Goal: Contribute content: Contribute content

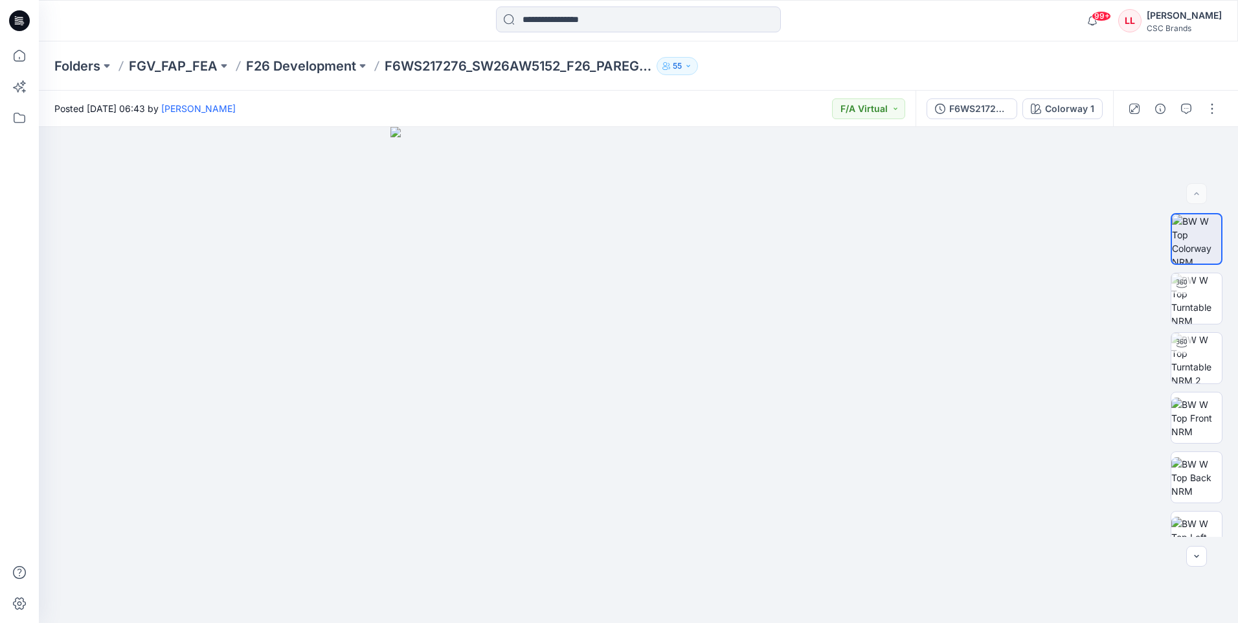
click at [16, 25] on icon at bounding box center [19, 20] width 21 height 21
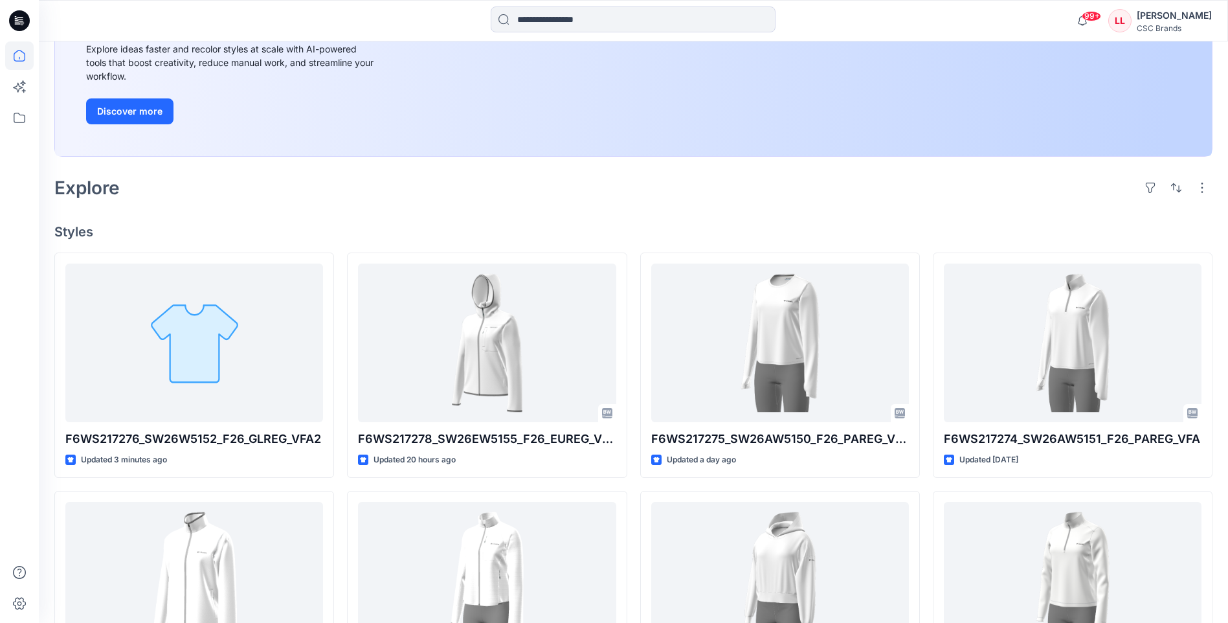
scroll to position [259, 0]
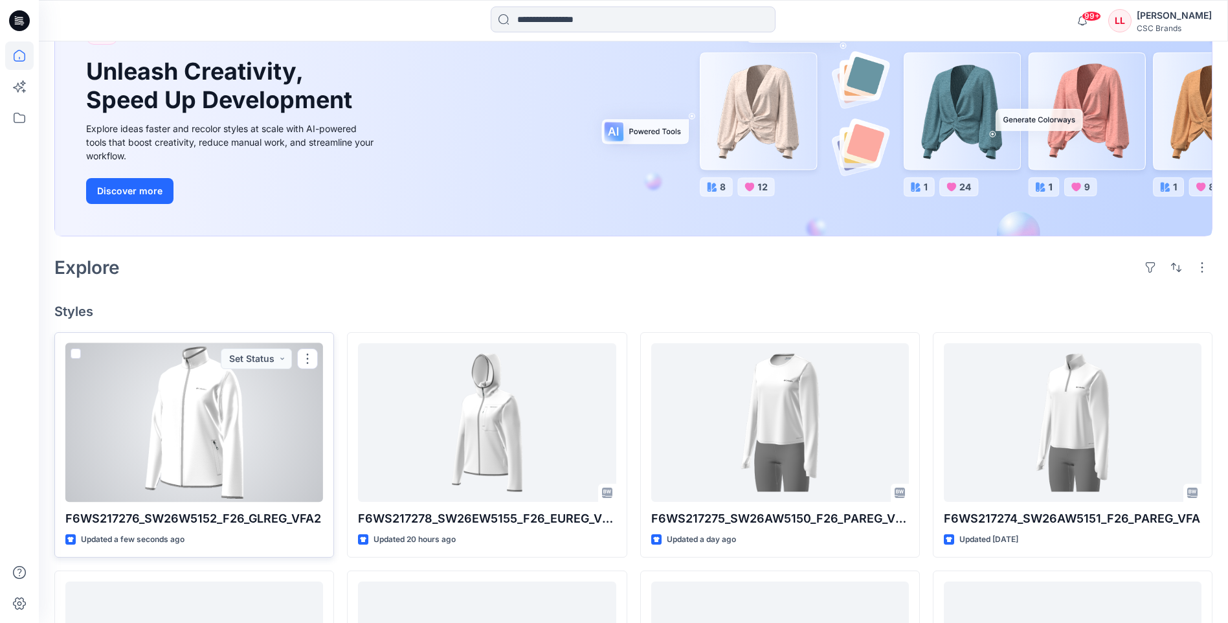
scroll to position [129, 0]
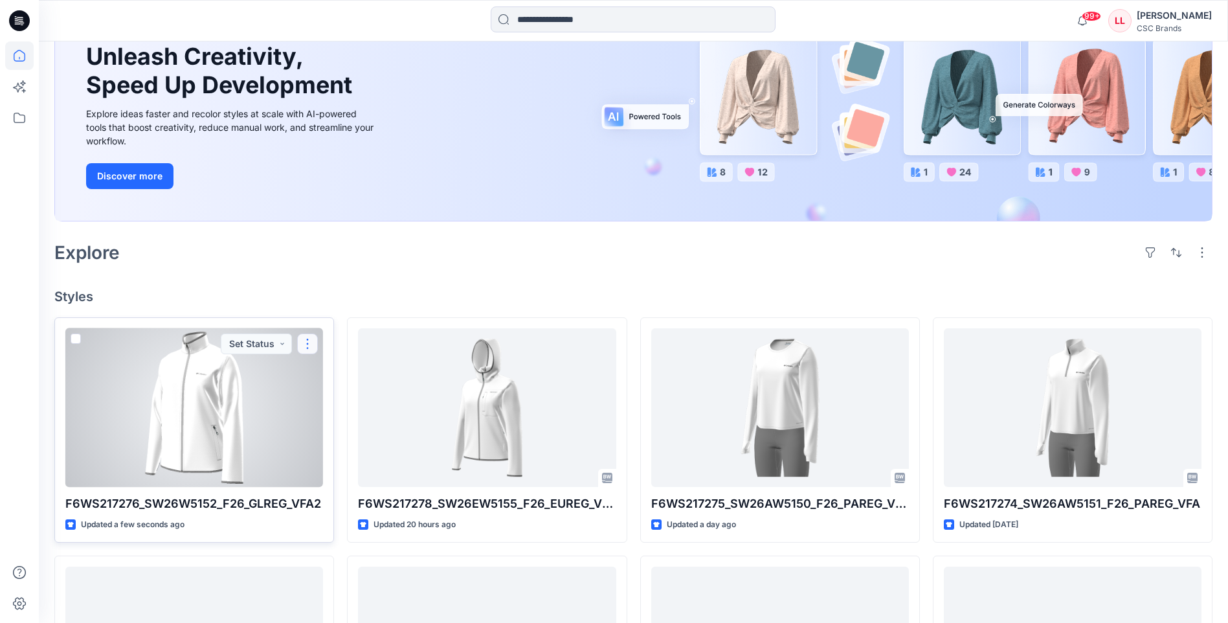
click at [306, 344] on button "button" at bounding box center [307, 343] width 21 height 21
click at [342, 370] on button "Edit" at bounding box center [370, 374] width 140 height 24
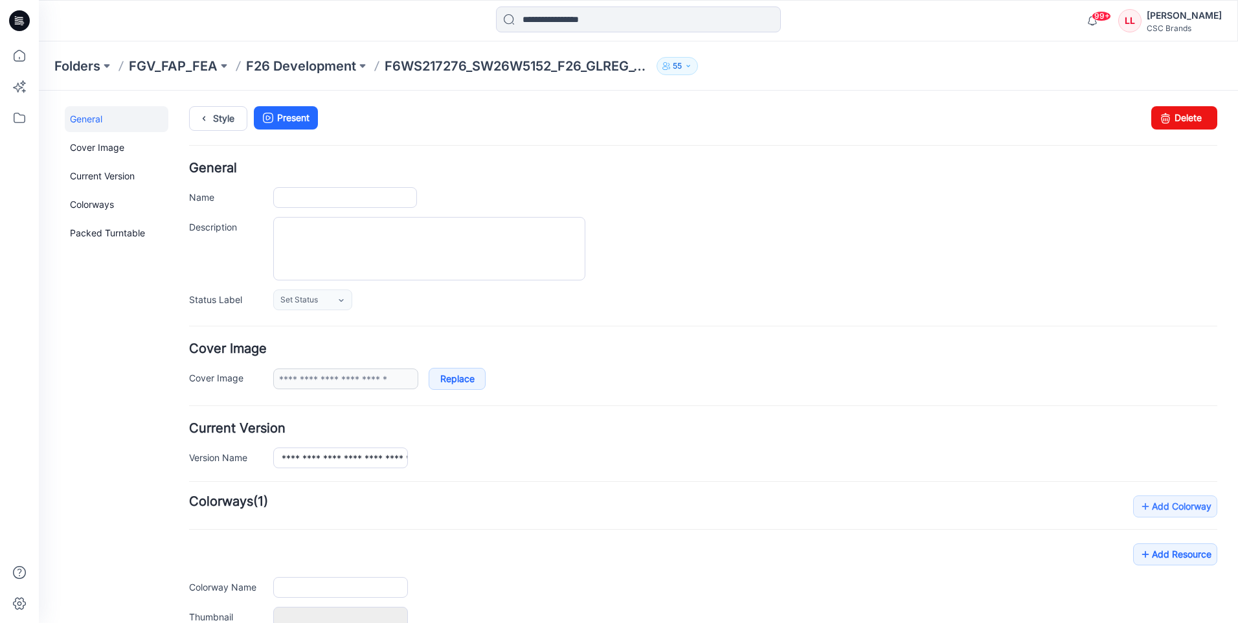
type input "**********"
click at [342, 304] on icon at bounding box center [341, 300] width 10 height 10
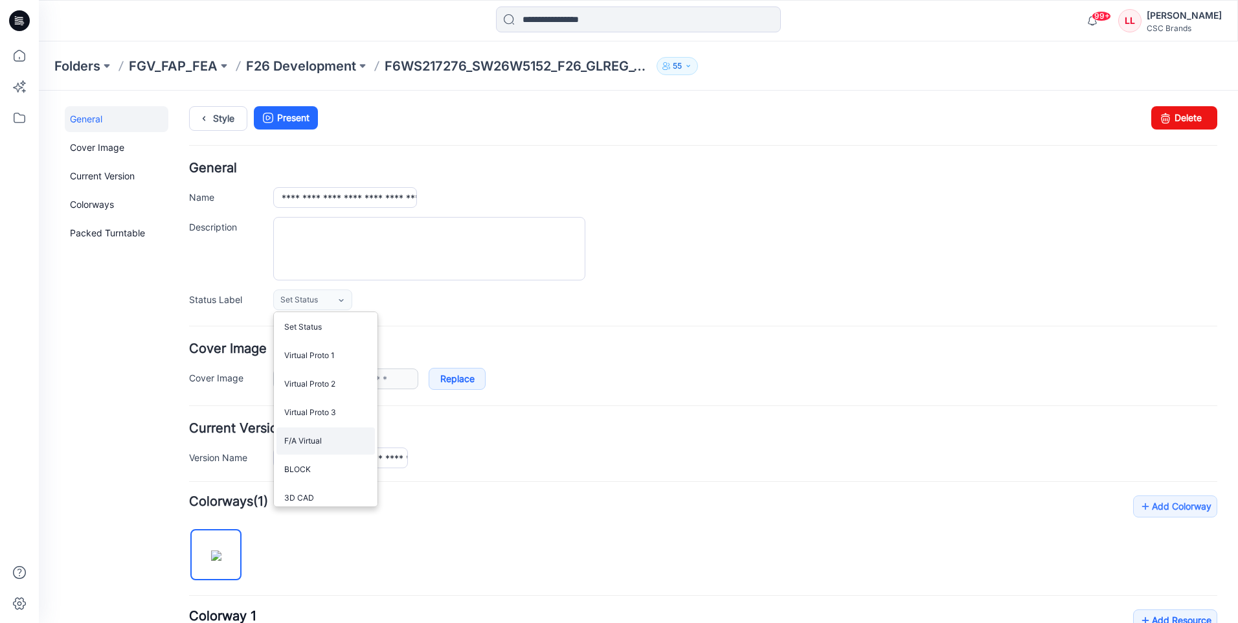
click at [329, 439] on link "F/A Virtual" at bounding box center [325, 440] width 98 height 27
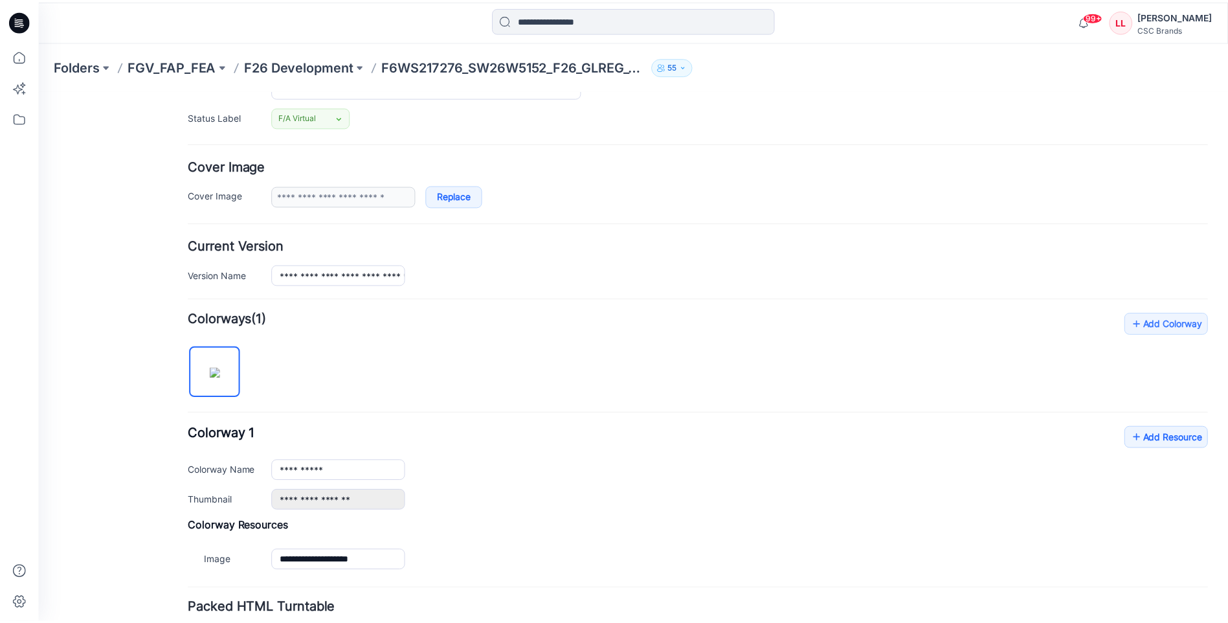
scroll to position [284, 0]
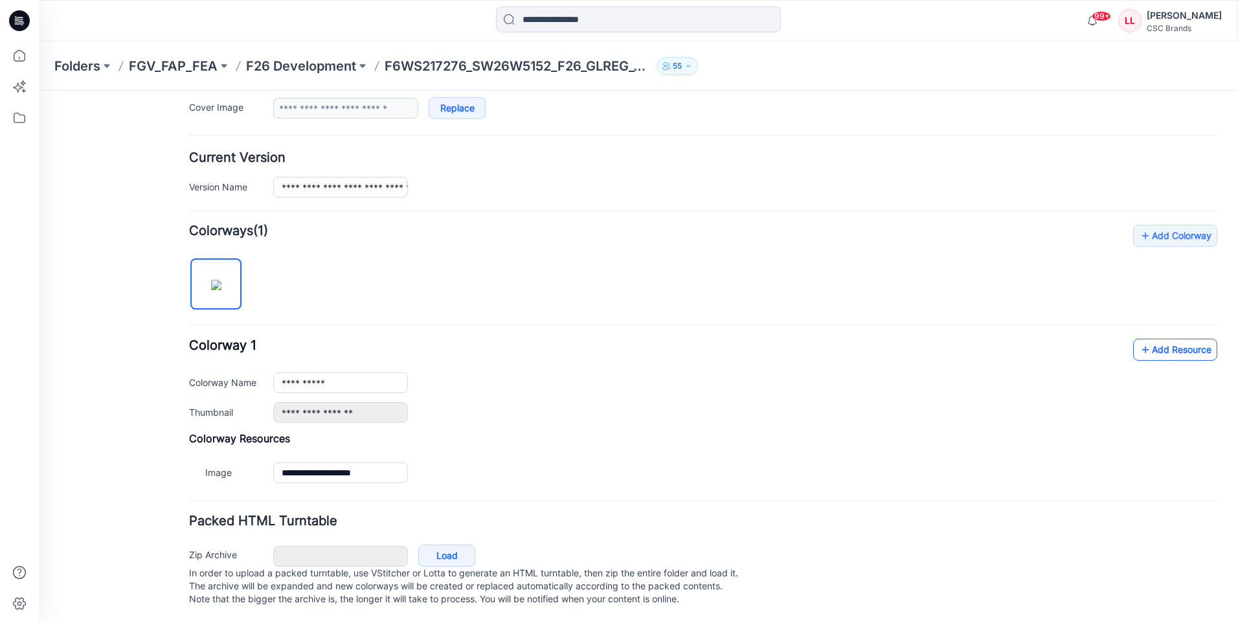
click at [1178, 339] on link "Add Resource" at bounding box center [1175, 350] width 84 height 22
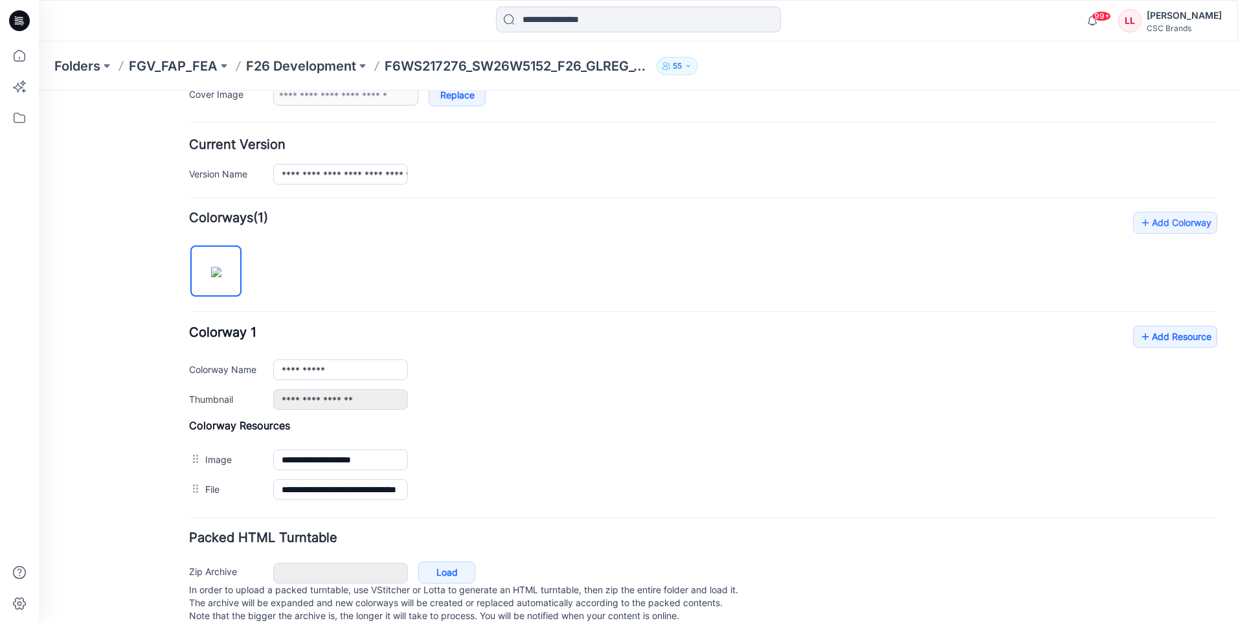
click at [22, 18] on icon at bounding box center [19, 20] width 21 height 21
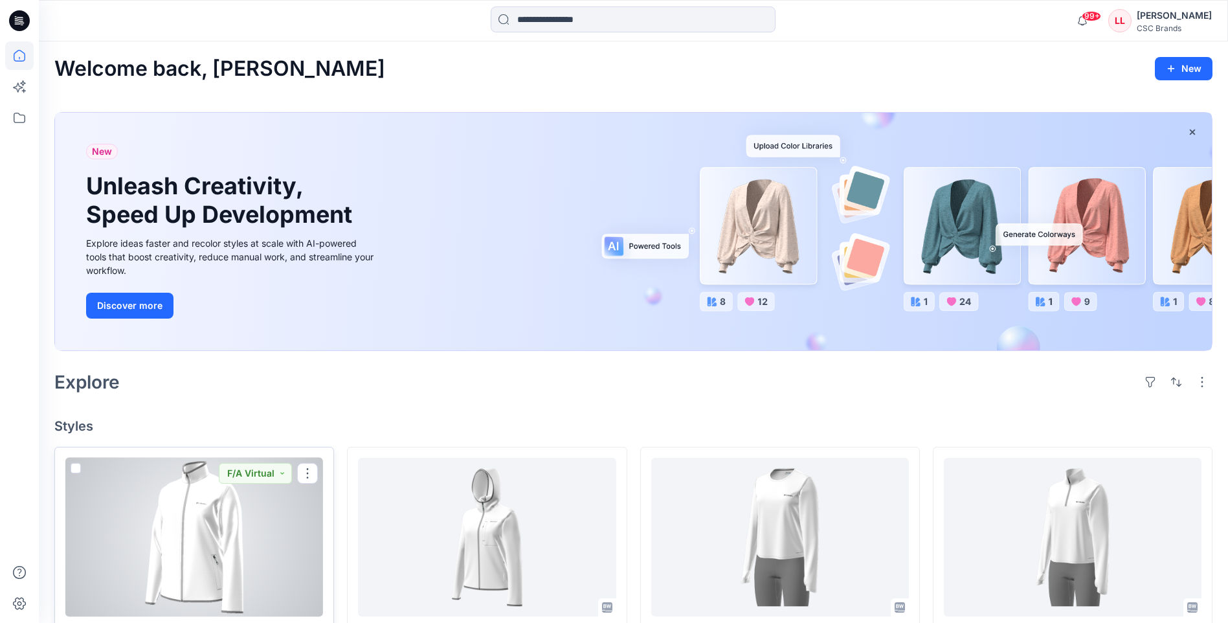
click at [278, 514] on div at bounding box center [194, 537] width 258 height 159
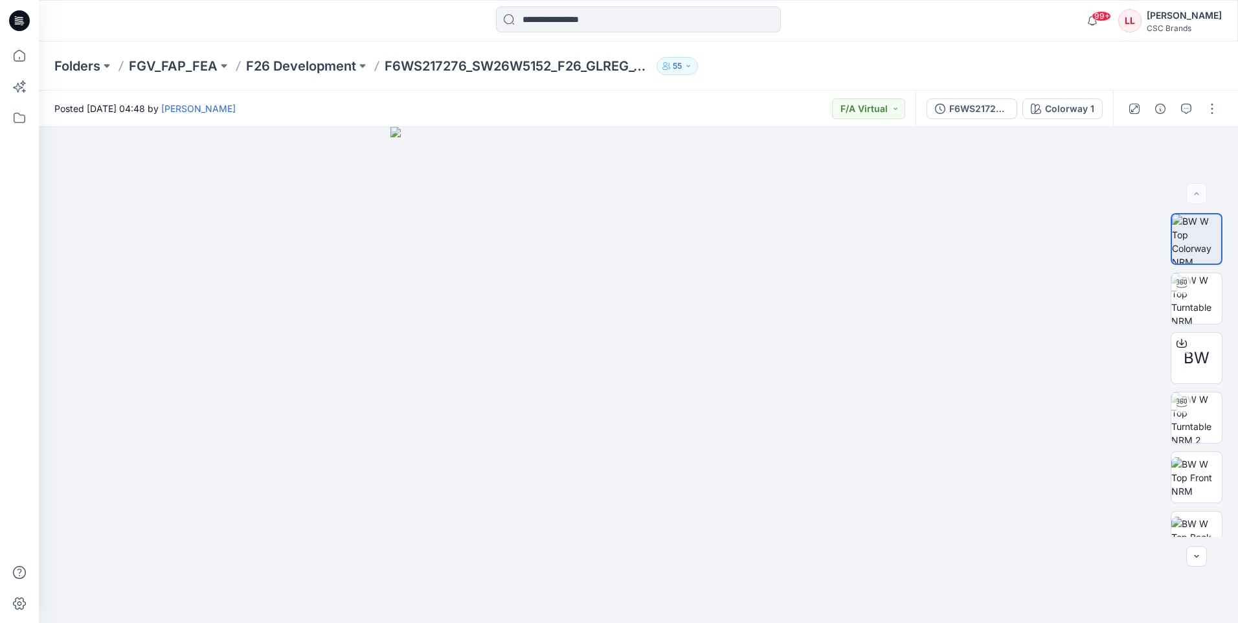
click at [11, 17] on icon at bounding box center [19, 20] width 21 height 21
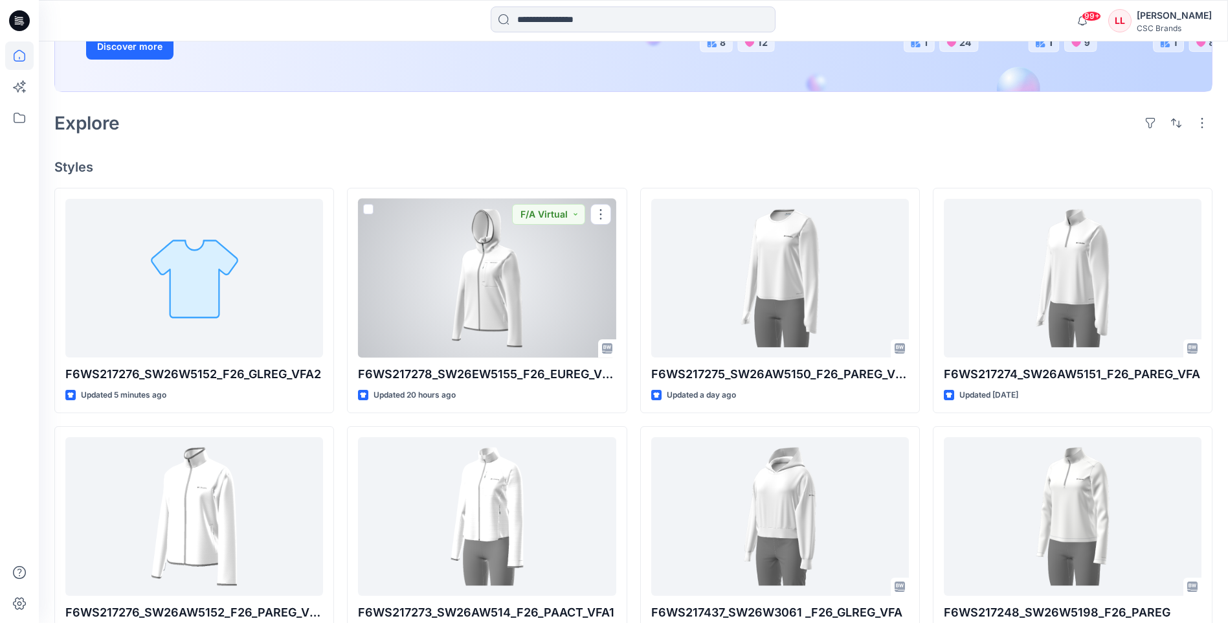
scroll to position [324, 0]
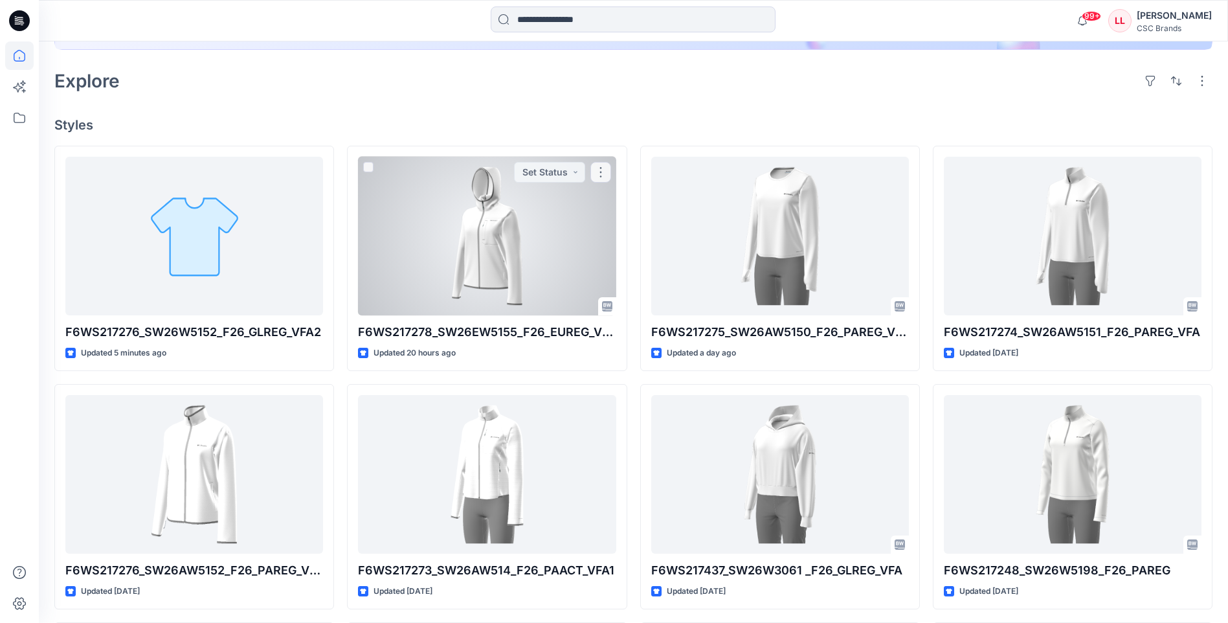
scroll to position [324, 0]
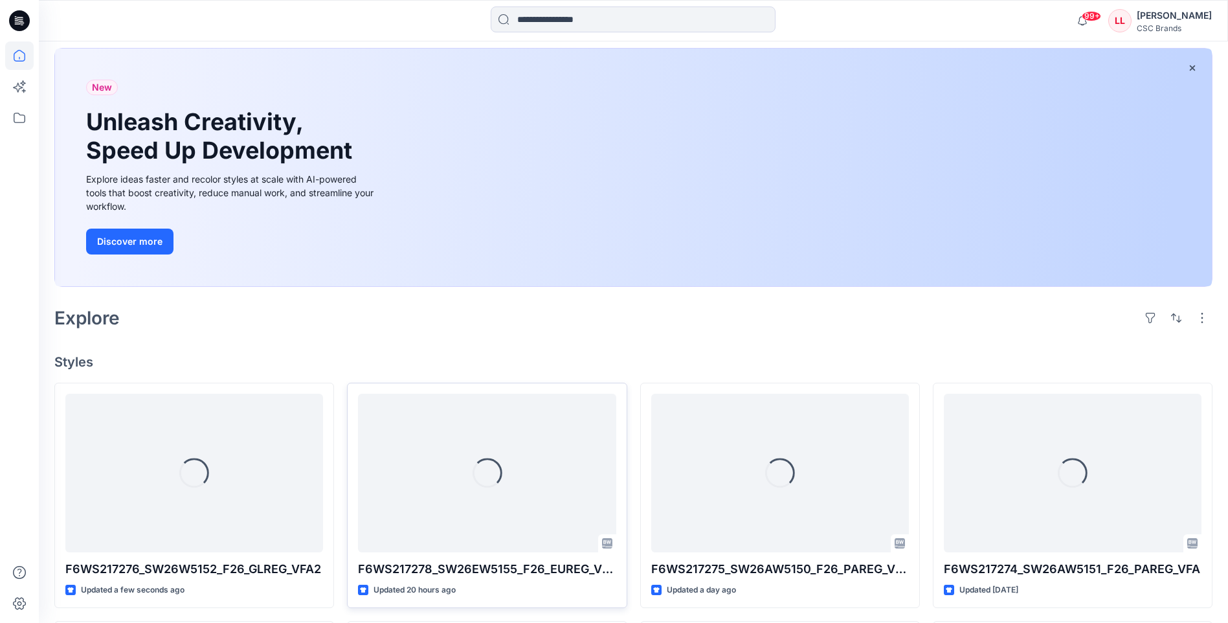
scroll to position [65, 0]
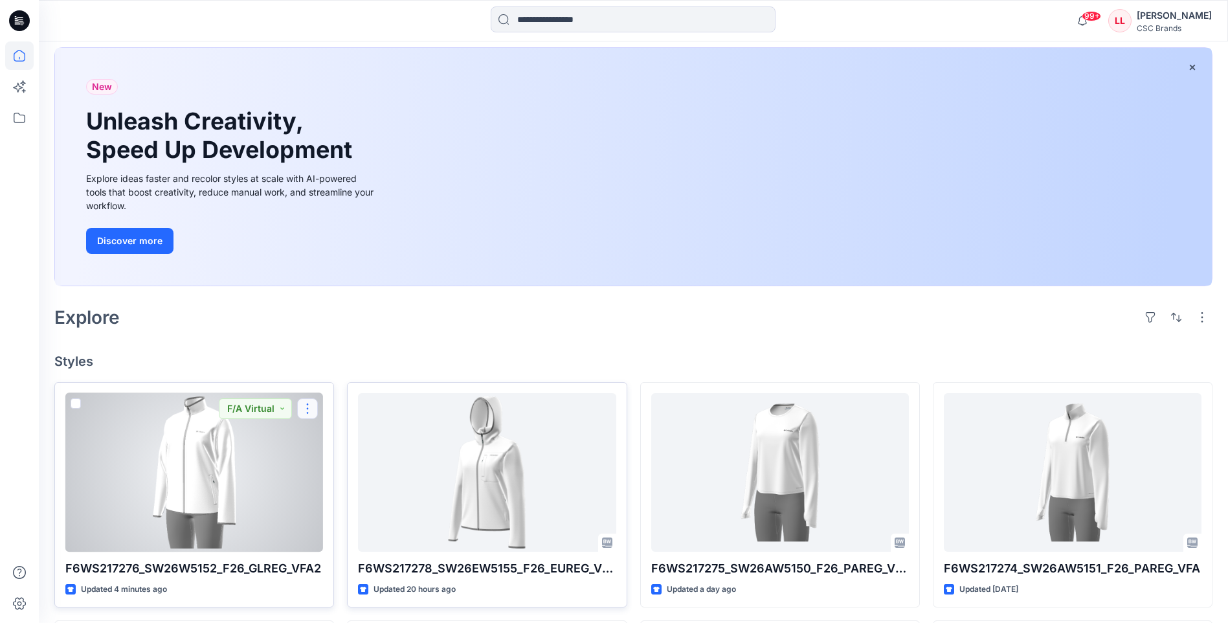
click at [308, 407] on button "button" at bounding box center [307, 408] width 21 height 21
click at [352, 444] on button "Edit" at bounding box center [370, 439] width 140 height 24
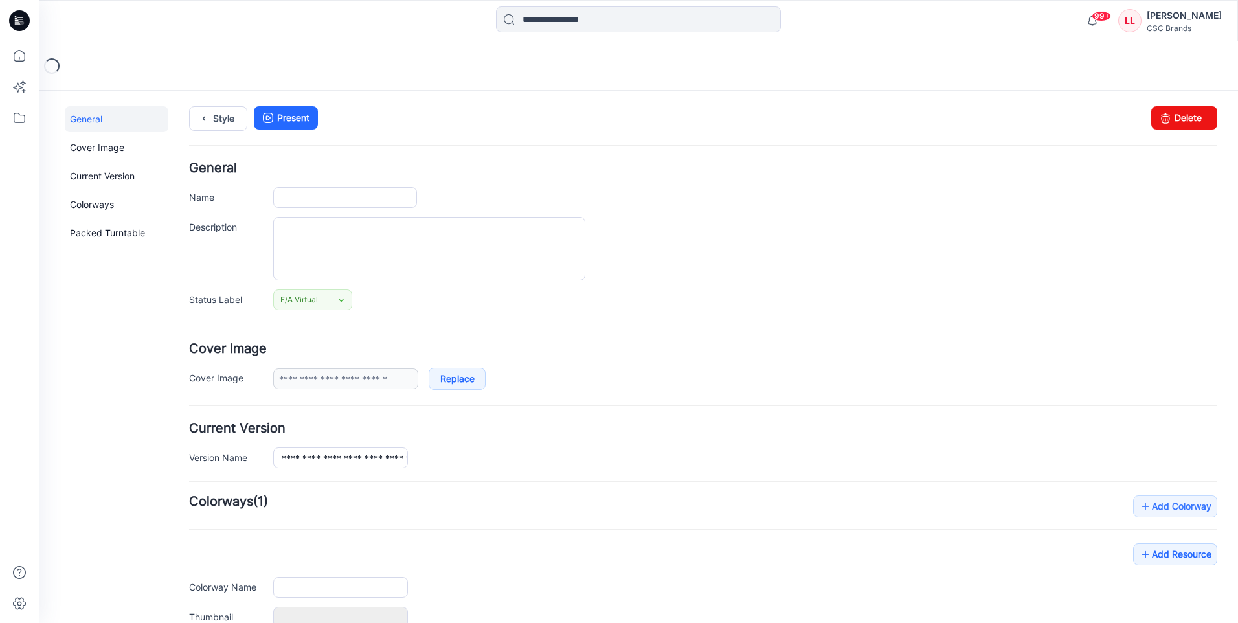
type input "**********"
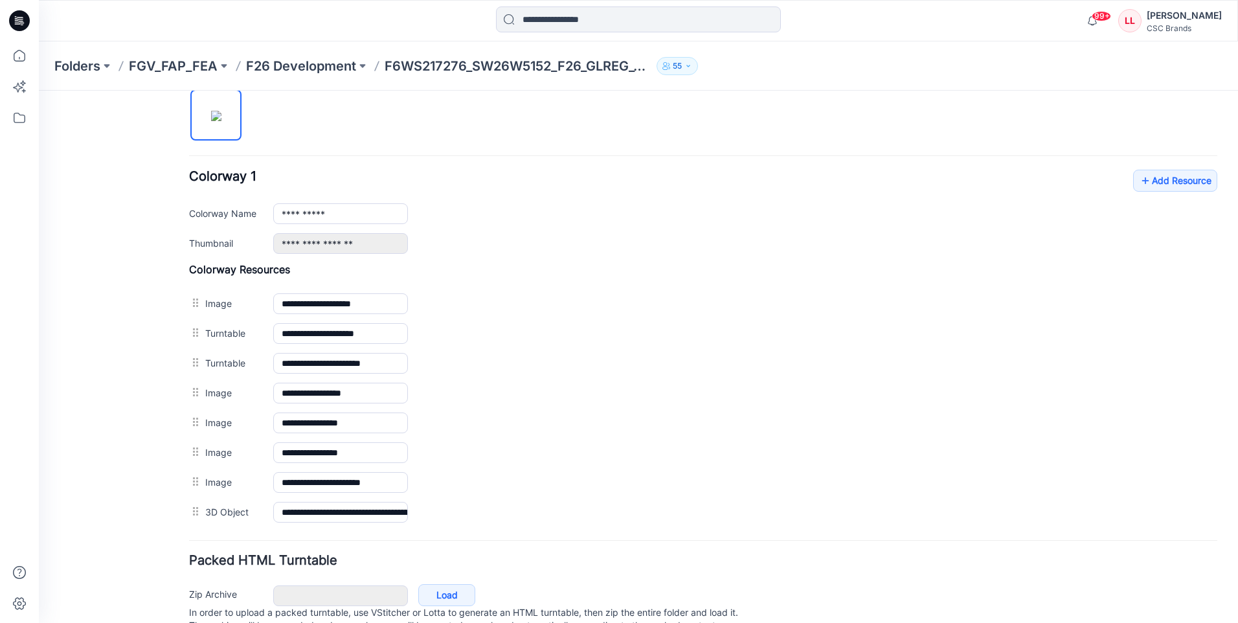
scroll to position [492, 0]
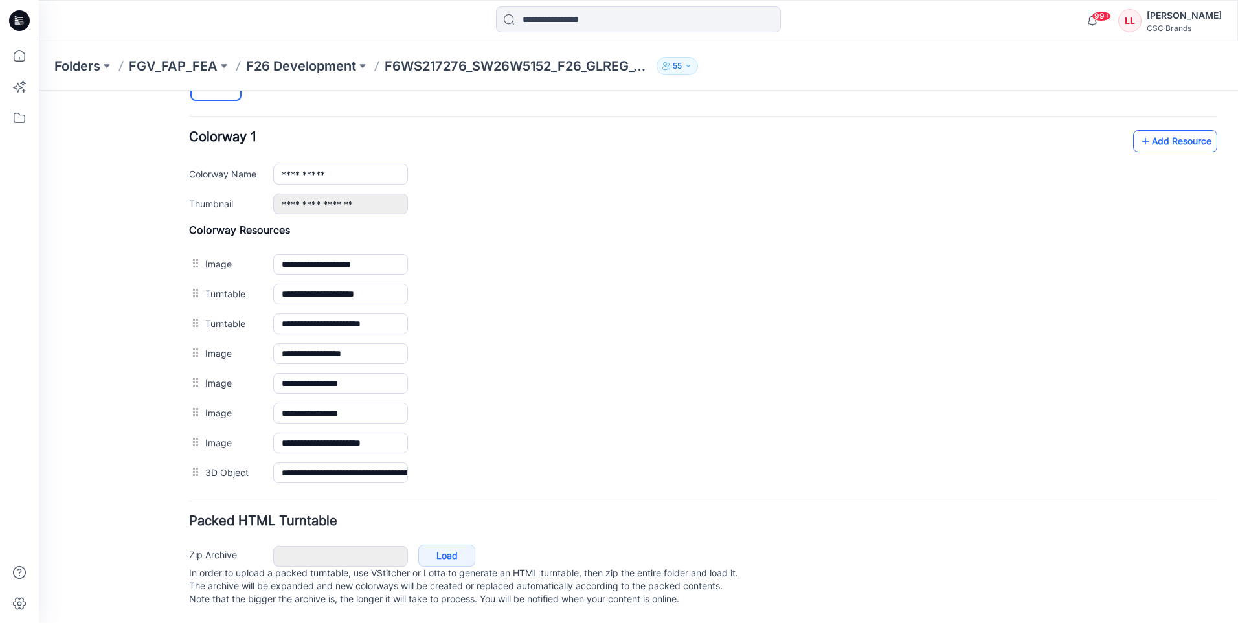
click at [1162, 135] on link "Add Resource" at bounding box center [1175, 141] width 84 height 22
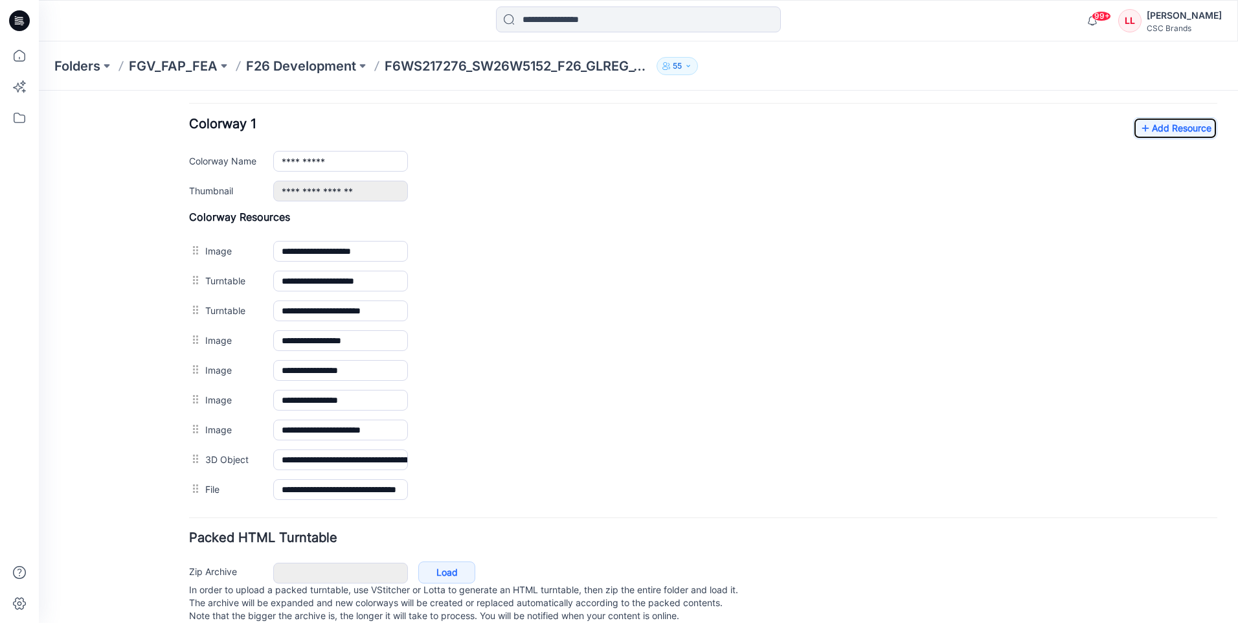
click at [24, 17] on icon at bounding box center [19, 20] width 21 height 21
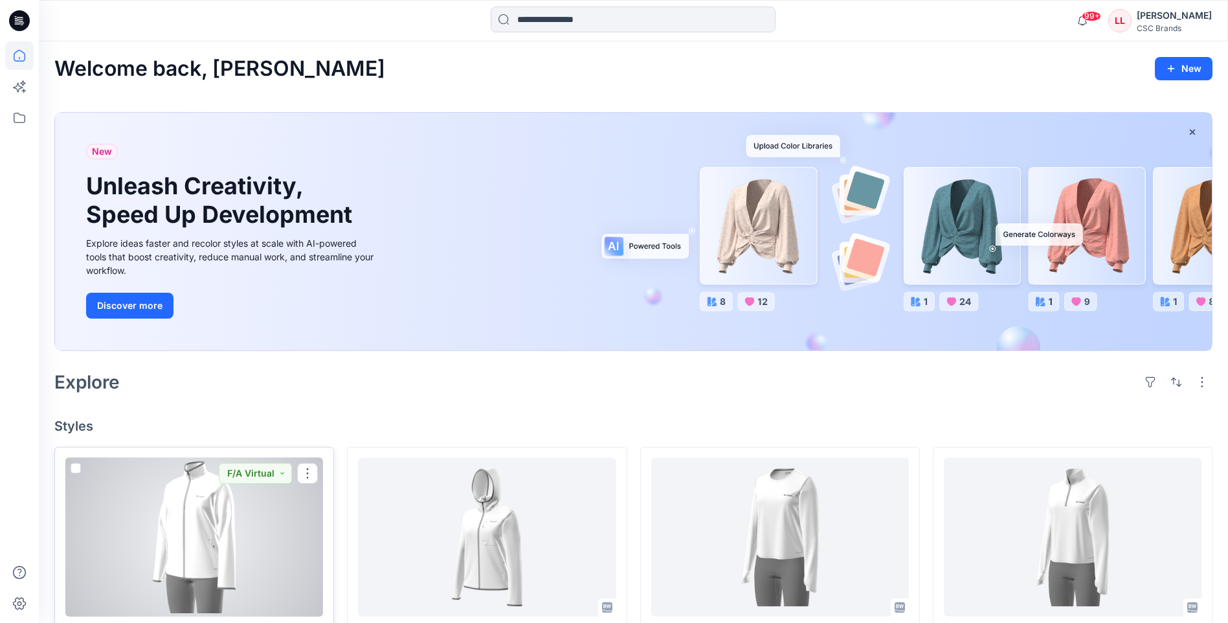
click at [251, 513] on div at bounding box center [194, 537] width 258 height 159
